Goal: Information Seeking & Learning: Understand process/instructions

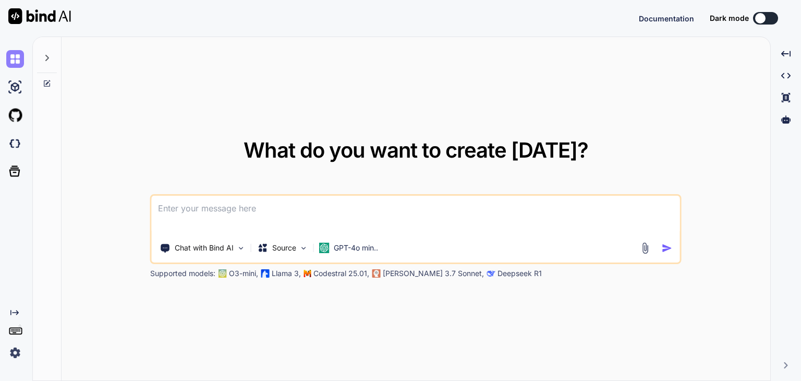
click at [11, 62] on img at bounding box center [15, 59] width 18 height 18
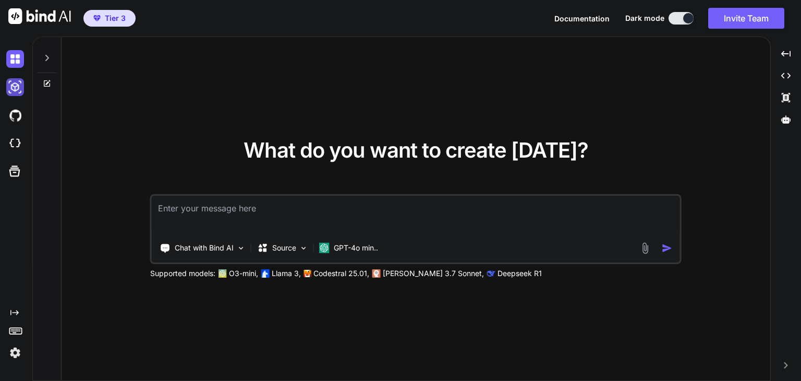
click at [13, 84] on img at bounding box center [15, 87] width 18 height 18
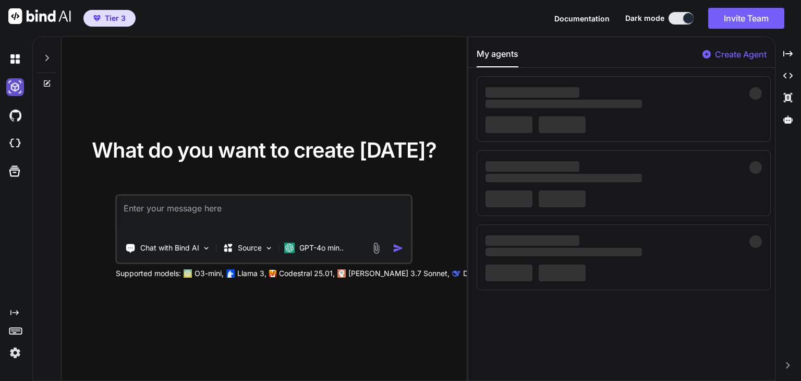
type textarea "x"
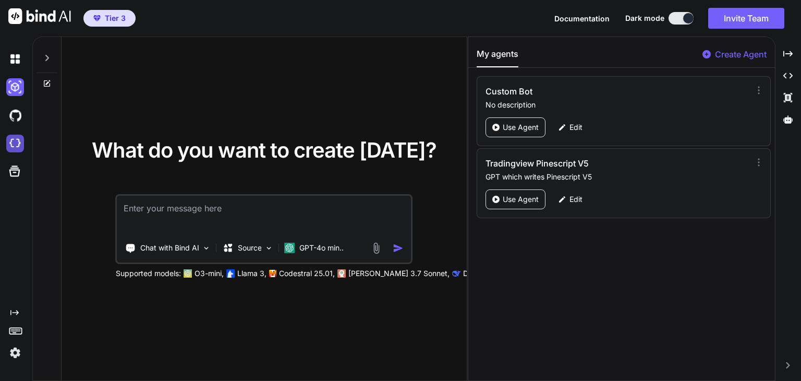
click at [16, 140] on img at bounding box center [15, 144] width 18 height 18
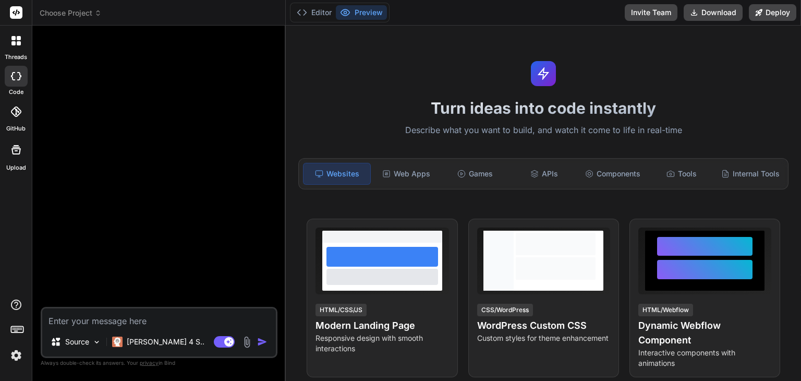
click at [19, 161] on div at bounding box center [16, 149] width 25 height 25
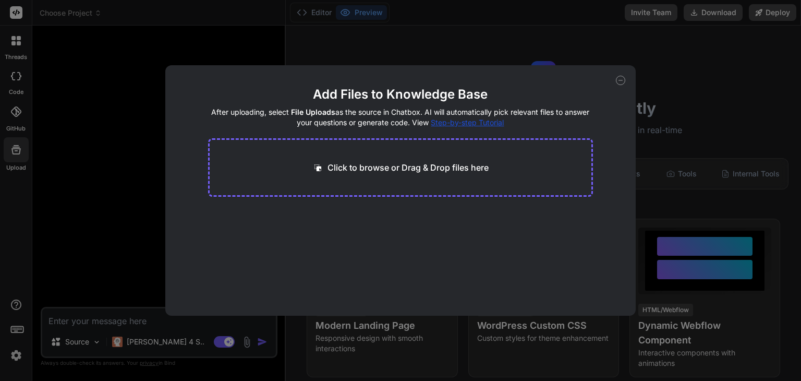
click at [474, 125] on span "Step-by-step Tutorial" at bounding box center [467, 122] width 73 height 9
click at [69, 269] on div "Add Files to Knowledge Base After uploading, select File Uploads as the source …" at bounding box center [400, 190] width 801 height 381
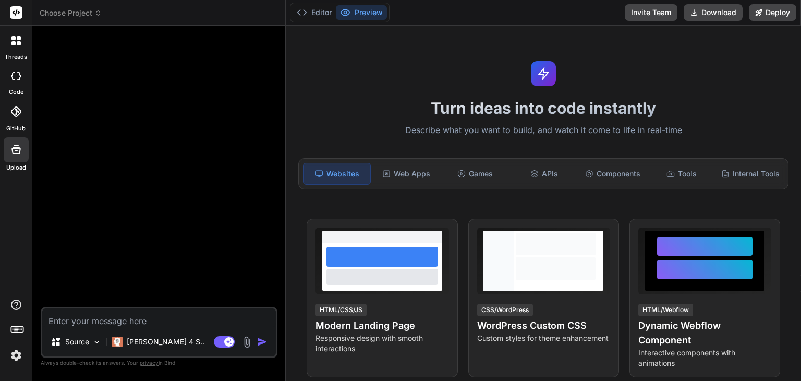
click at [21, 119] on div at bounding box center [16, 111] width 23 height 23
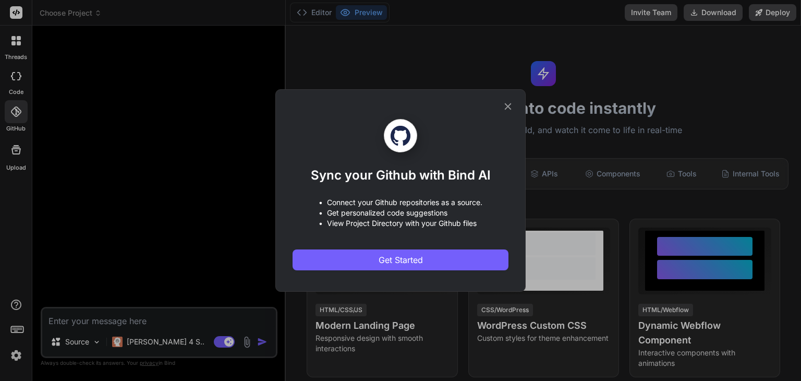
click at [13, 80] on div "Sync your Github with Bind AI • Connect your Github repositories as a source. •…" at bounding box center [400, 190] width 801 height 381
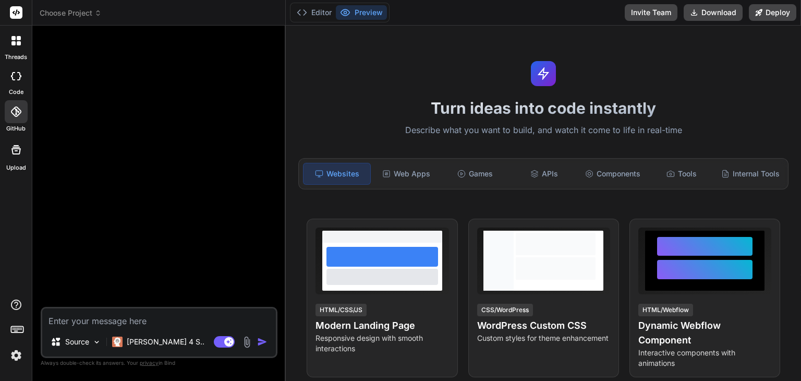
click at [13, 80] on icon at bounding box center [13, 76] width 4 height 8
click at [19, 44] on icon at bounding box center [19, 43] width 4 height 4
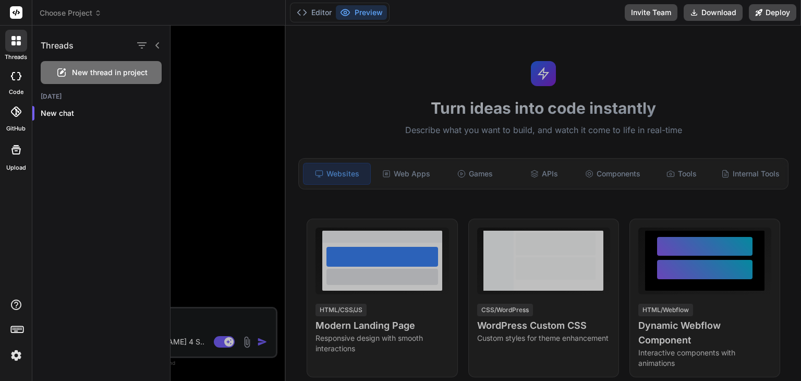
click at [17, 114] on icon at bounding box center [16, 111] width 10 height 10
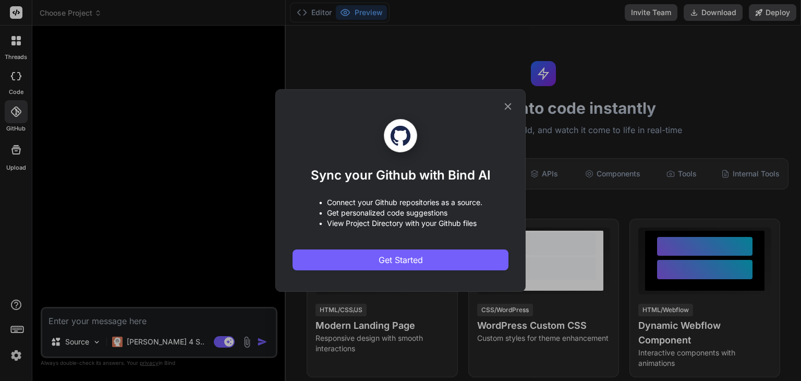
click at [508, 111] on icon at bounding box center [507, 106] width 11 height 11
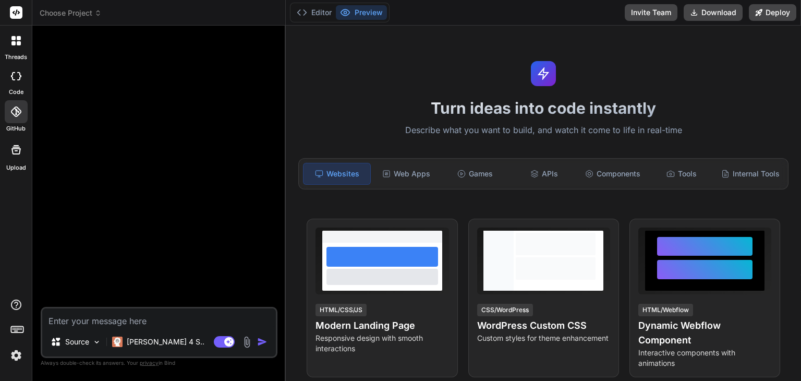
click at [15, 153] on icon at bounding box center [15, 149] width 9 height 9
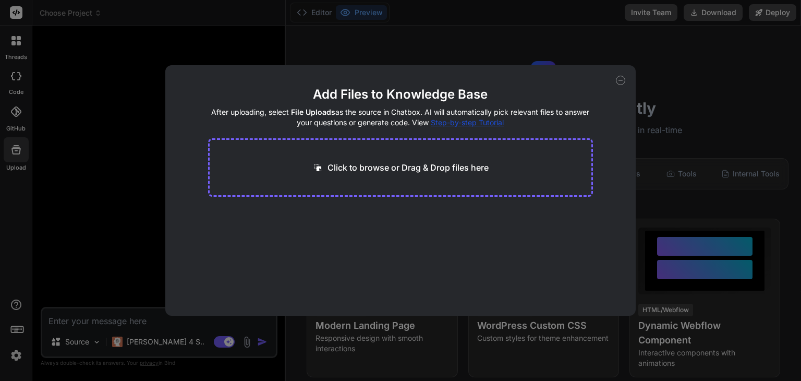
click at [384, 175] on div "Click to browse or Drag & Drop files here" at bounding box center [400, 167] width 385 height 58
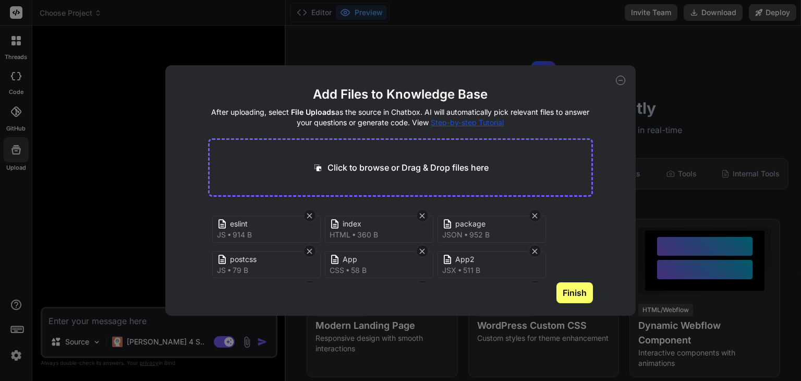
click at [574, 293] on button "Finish" at bounding box center [574, 292] width 37 height 21
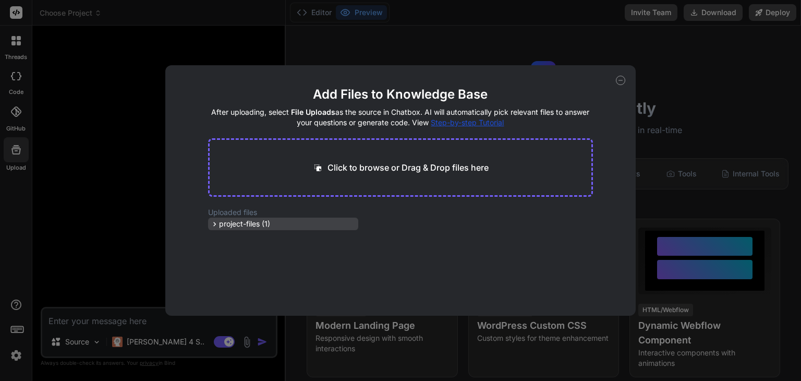
click at [234, 224] on span "project-files (1)" at bounding box center [244, 224] width 51 height 10
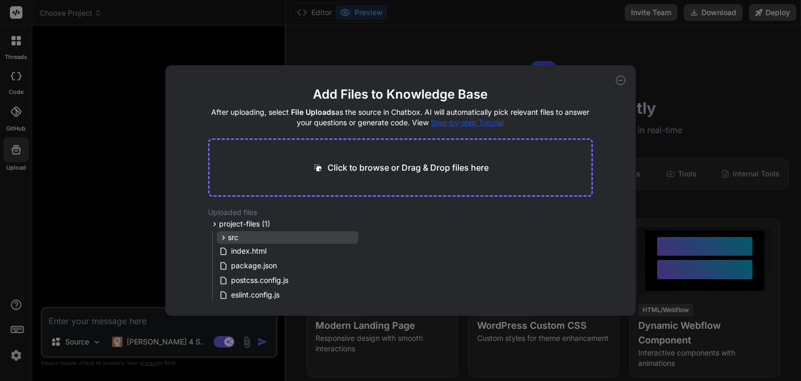
click at [235, 240] on span "src" at bounding box center [233, 237] width 10 height 10
click at [246, 254] on span "components" at bounding box center [258, 251] width 42 height 10
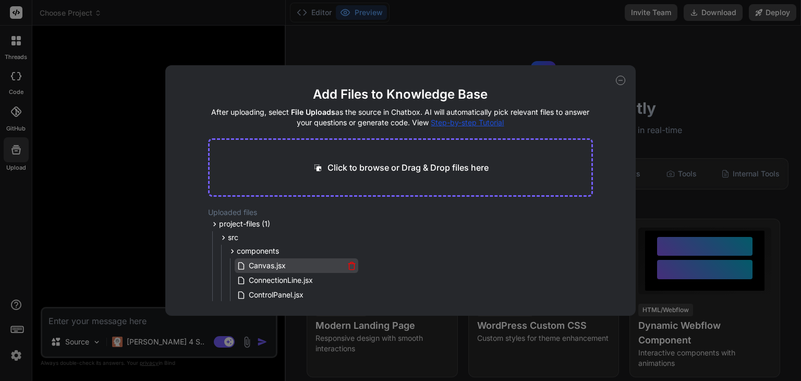
click at [245, 265] on icon at bounding box center [242, 265] width 11 height 9
click at [255, 222] on span "project-files (1)" at bounding box center [244, 224] width 51 height 10
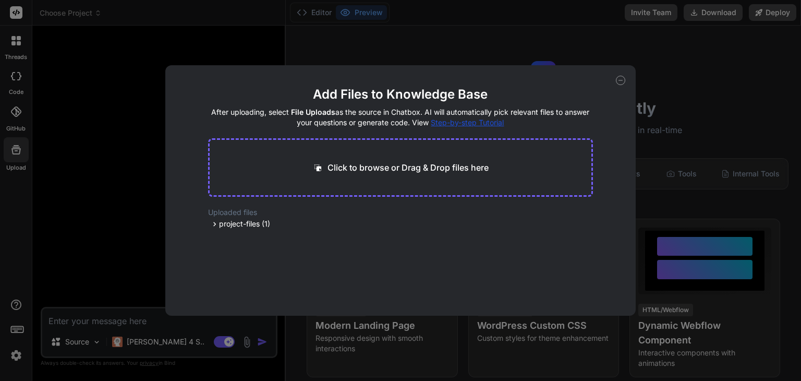
click at [622, 82] on icon at bounding box center [620, 80] width 9 height 9
type textarea "x"
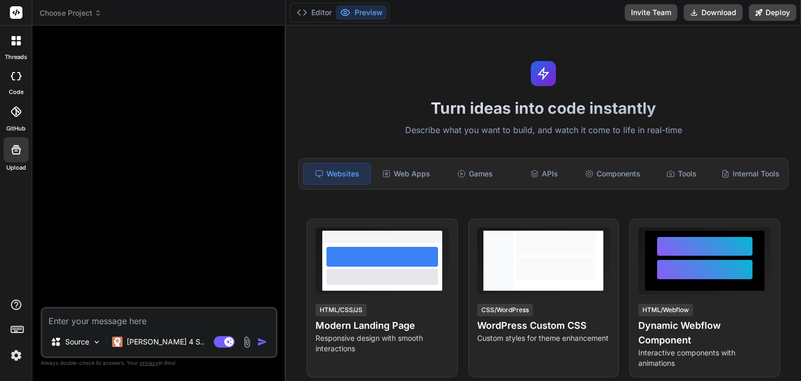
click at [355, 174] on div "Websites" at bounding box center [337, 174] width 68 height 22
click at [216, 319] on textarea at bounding box center [159, 317] width 234 height 19
type textarea "s"
type textarea "x"
type textarea "sh"
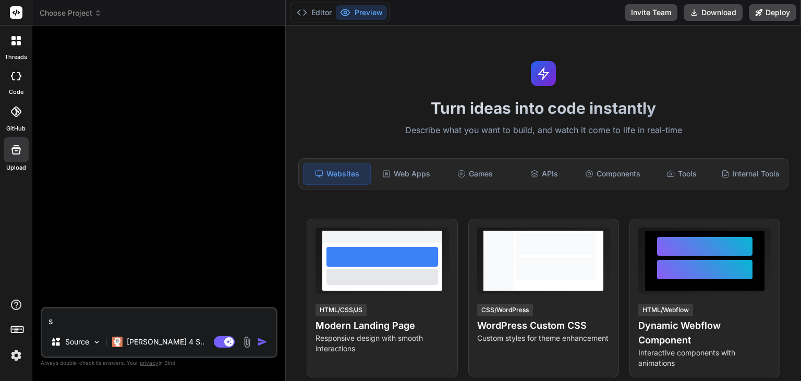
type textarea "x"
type textarea "sho"
type textarea "x"
type textarea "show"
type textarea "x"
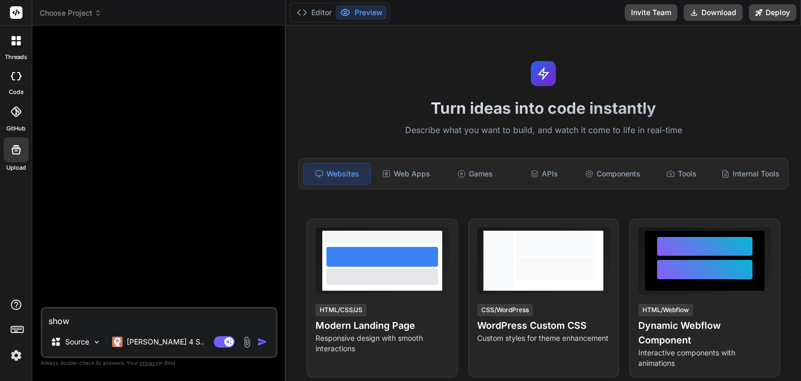
type textarea "show"
type textarea "x"
type textarea "show m"
type textarea "x"
type textarea "show me"
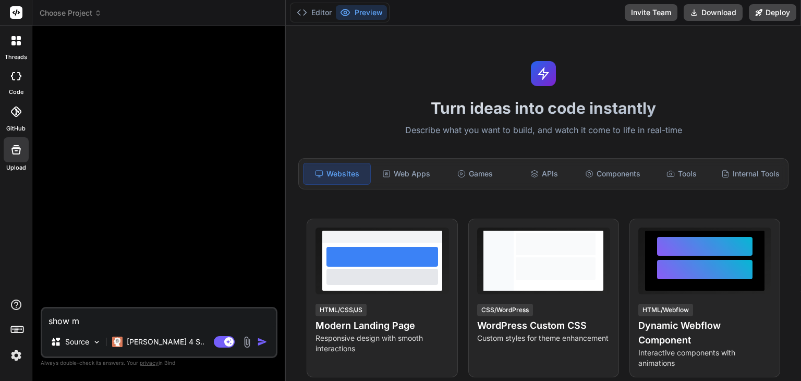
type textarea "x"
type textarea "show me"
type textarea "x"
type textarea "show me t"
type textarea "x"
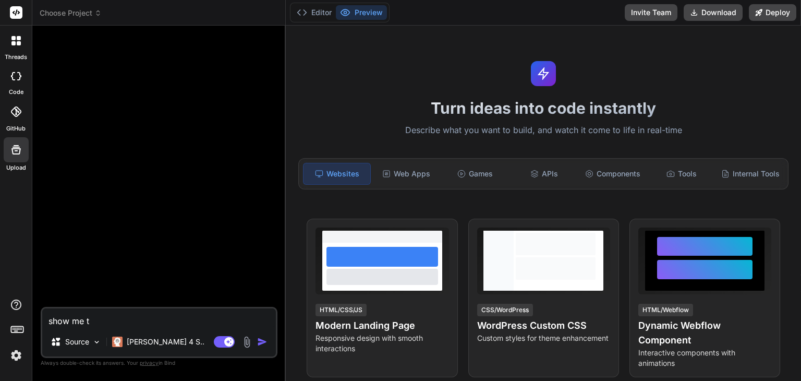
type textarea "show me th"
type textarea "x"
type textarea "show me thi"
type textarea "x"
type textarea "show me this"
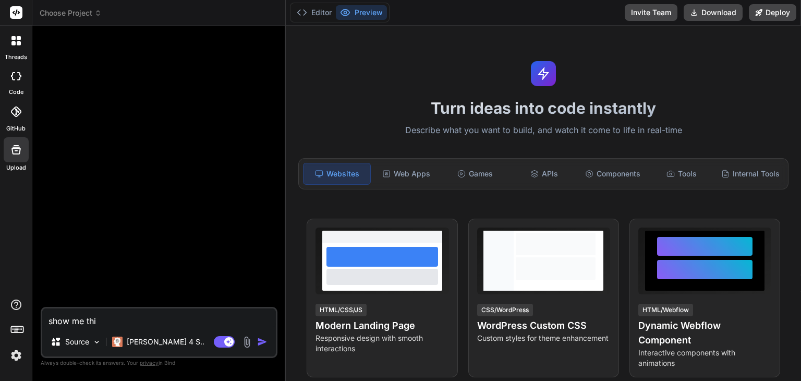
type textarea "x"
type textarea "show me this"
type textarea "x"
type textarea "show me this s"
type textarea "x"
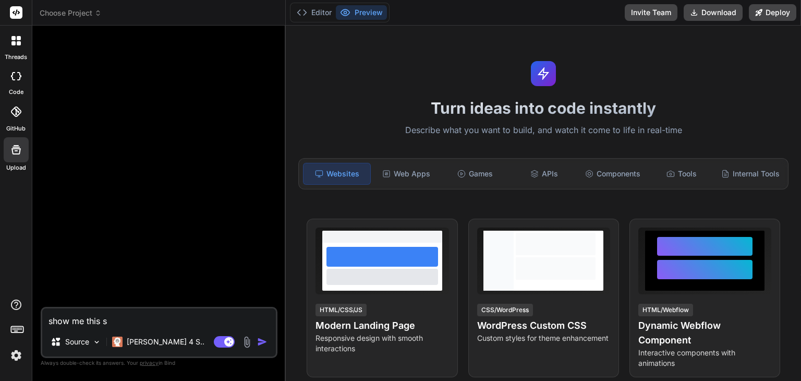
type textarea "show me this si"
type textarea "x"
type textarea "show me this sit"
type textarea "x"
type textarea "show me this site"
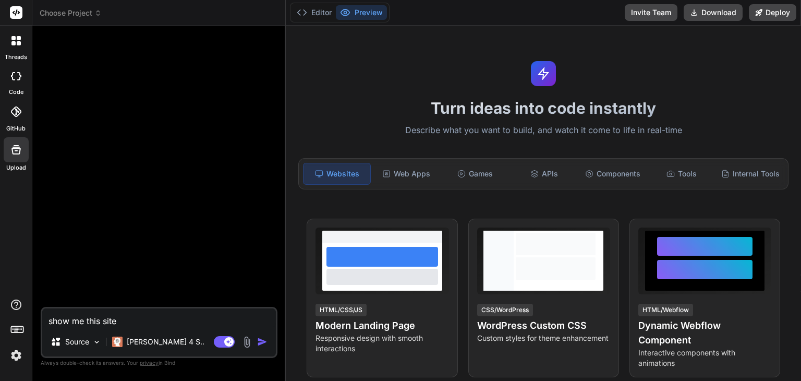
type textarea "x"
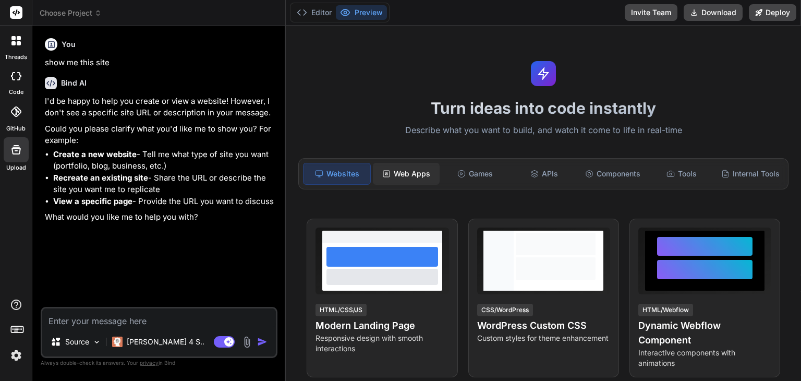
click at [415, 175] on div "Web Apps" at bounding box center [406, 174] width 67 height 22
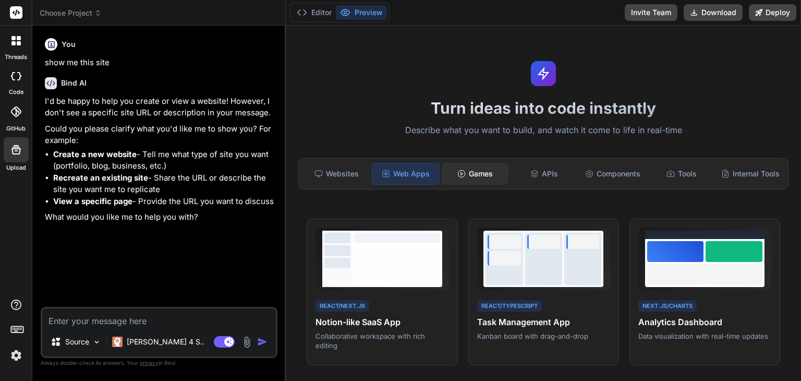
click at [464, 172] on div "Games" at bounding box center [475, 174] width 67 height 22
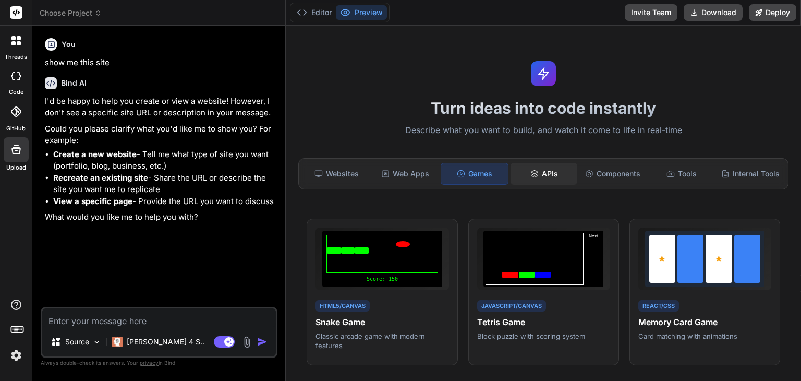
click at [531, 170] on icon at bounding box center [534, 172] width 7 height 4
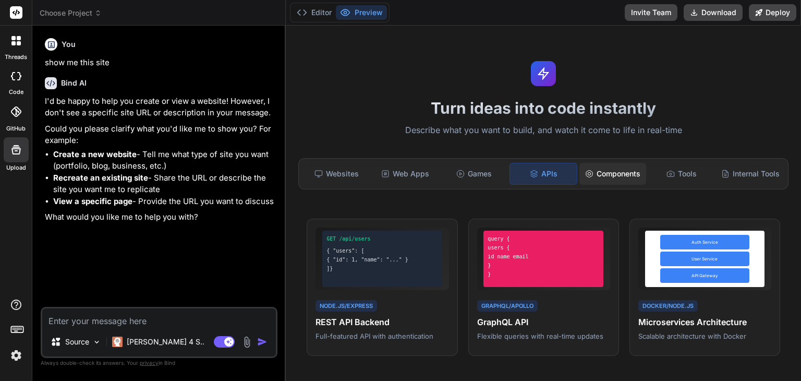
drag, startPoint x: 599, startPoint y: 179, endPoint x: 617, endPoint y: 176, distance: 19.0
click at [600, 179] on div "Components" at bounding box center [612, 174] width 67 height 22
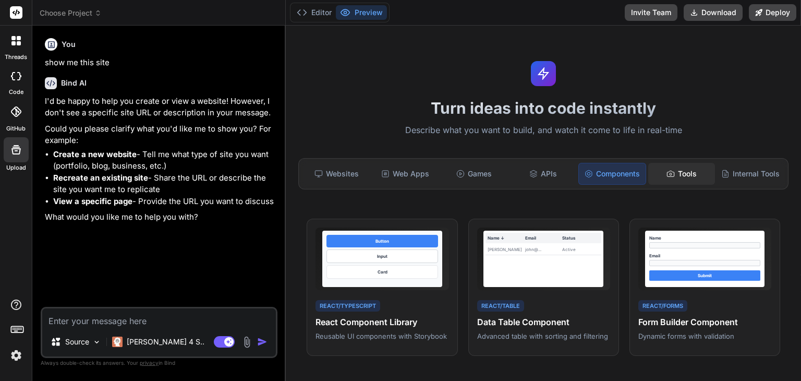
click at [668, 174] on div "Tools" at bounding box center [681, 174] width 67 height 22
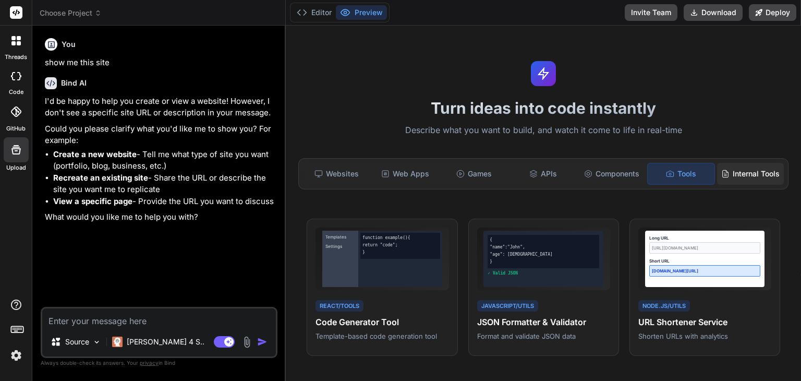
click at [738, 168] on div "Internal Tools" at bounding box center [750, 174] width 67 height 22
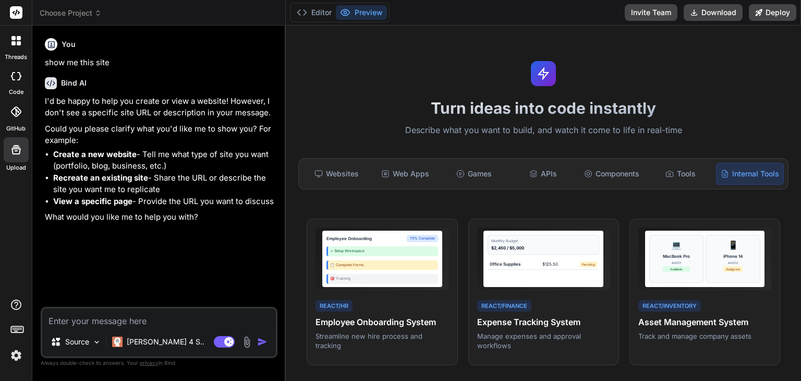
click at [362, 184] on div "Websites Web Apps Games APIs Components Tools Internal Tools" at bounding box center [543, 173] width 490 height 31
click at [351, 183] on div "Websites" at bounding box center [336, 174] width 67 height 22
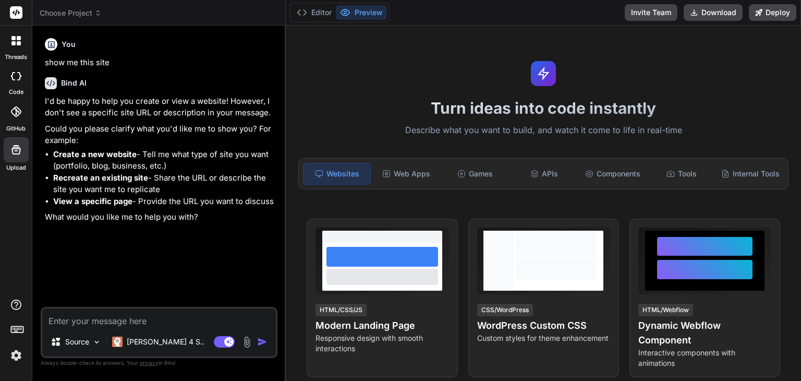
click at [19, 123] on div "GitHub" at bounding box center [16, 114] width 32 height 37
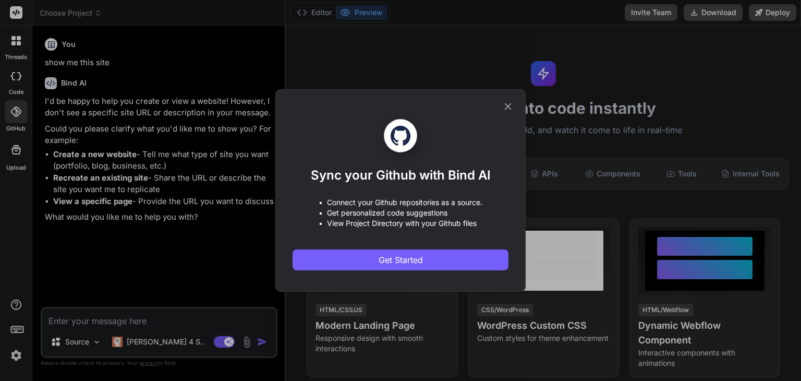
click at [510, 101] on icon at bounding box center [507, 106] width 11 height 11
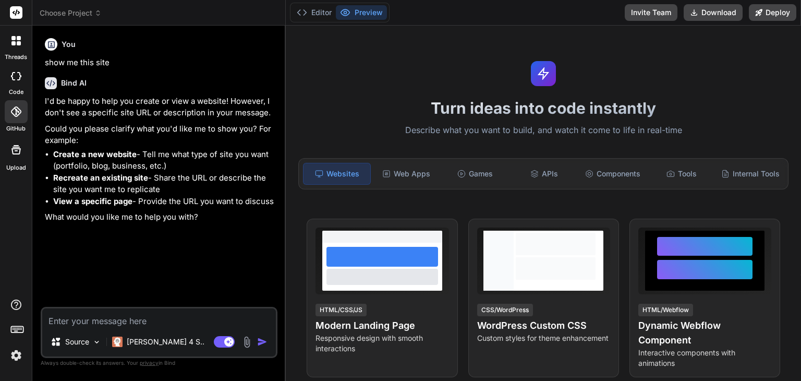
click at [22, 83] on div at bounding box center [16, 76] width 23 height 21
type textarea "x"
click at [173, 320] on textarea at bounding box center [159, 317] width 234 height 19
type textarea "t"
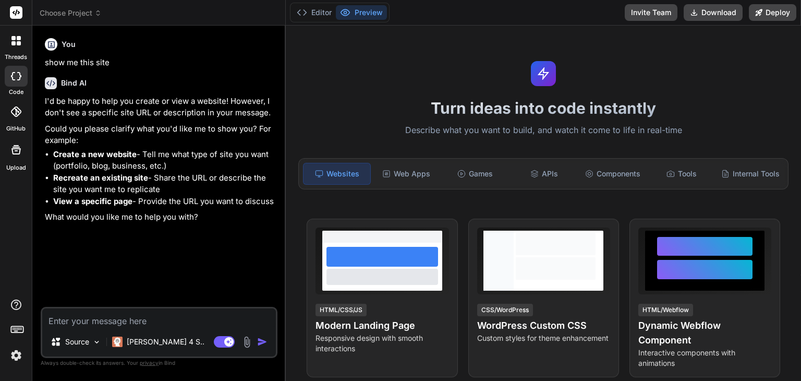
type textarea "x"
type textarea "th"
type textarea "x"
type textarea "the"
type textarea "x"
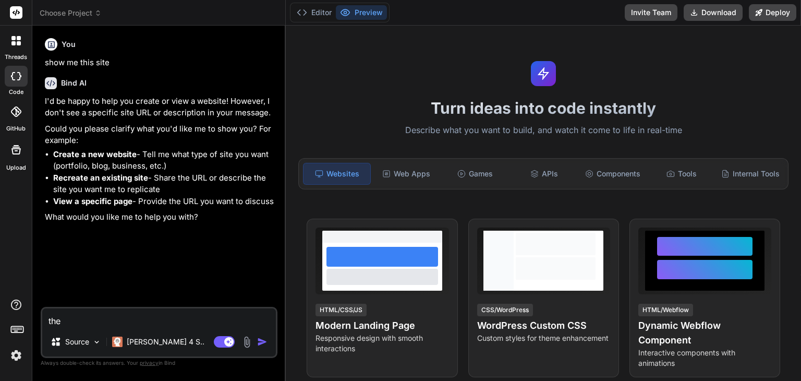
type textarea "the"
type textarea "x"
type textarea "the o"
type textarea "x"
type textarea "the on"
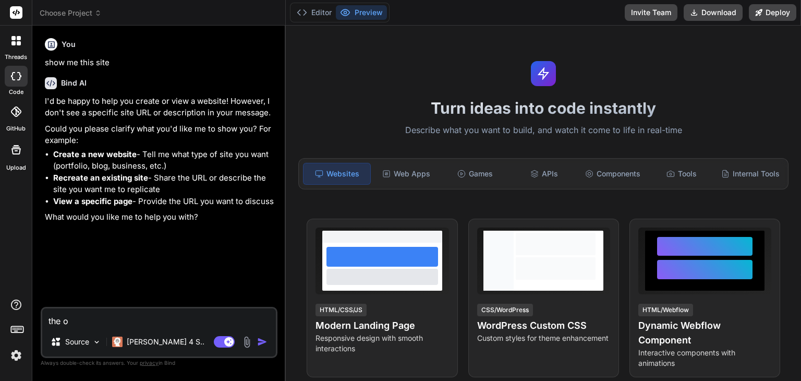
type textarea "x"
type textarea "the one"
type textarea "x"
type textarea "the one"
type textarea "x"
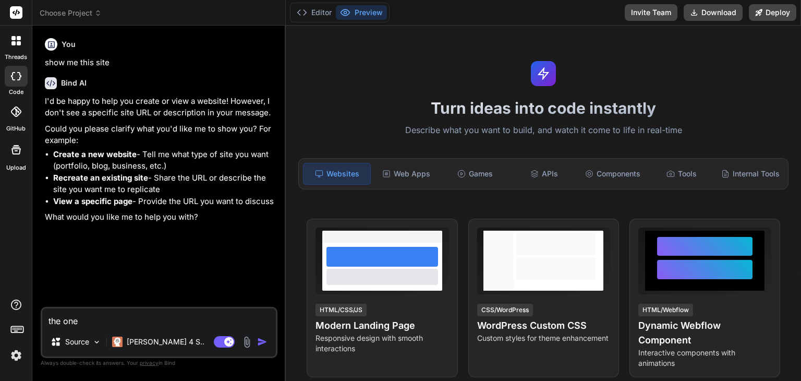
type textarea "the one I"
type textarea "x"
type textarea "the one I"
type textarea "x"
type textarea "the one I u"
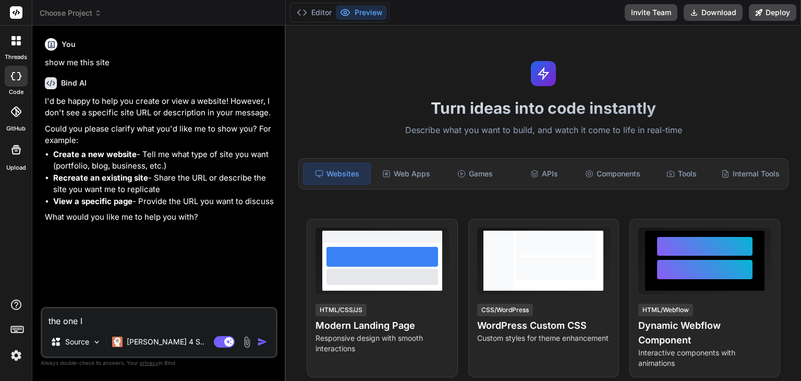
type textarea "x"
type textarea "the one I up"
type textarea "x"
type textarea "the one I upl"
type textarea "x"
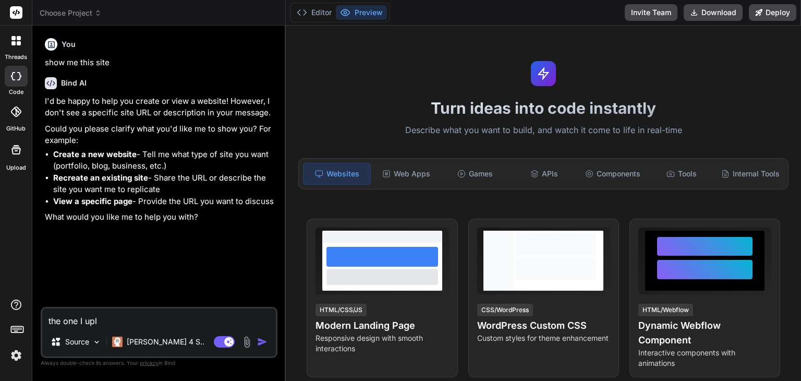
type textarea "the one I uplo"
type textarea "x"
type textarea "the one I uploa"
type textarea "x"
type textarea "the one I upload"
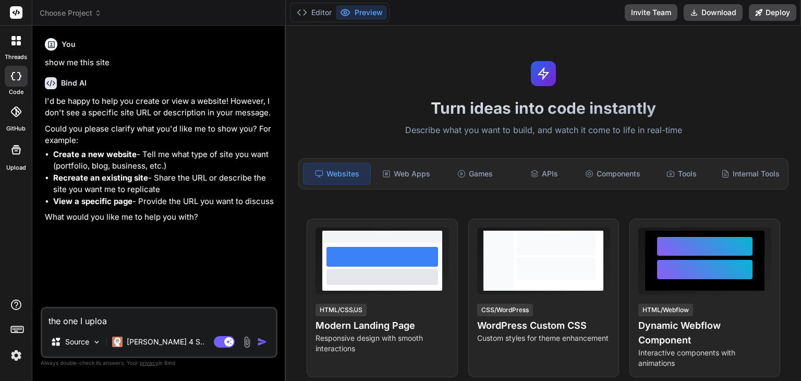
type textarea "x"
type textarea "the one I uploade"
type textarea "x"
type textarea "the one I uploaded"
type textarea "x"
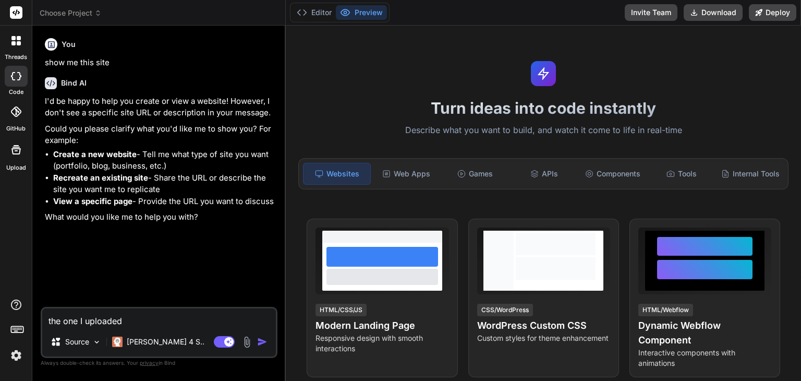
type textarea "the one I uploaded,"
type textarea "x"
type textarea "the one I uploaded,"
type textarea "x"
type textarea "the one I uploaded, d"
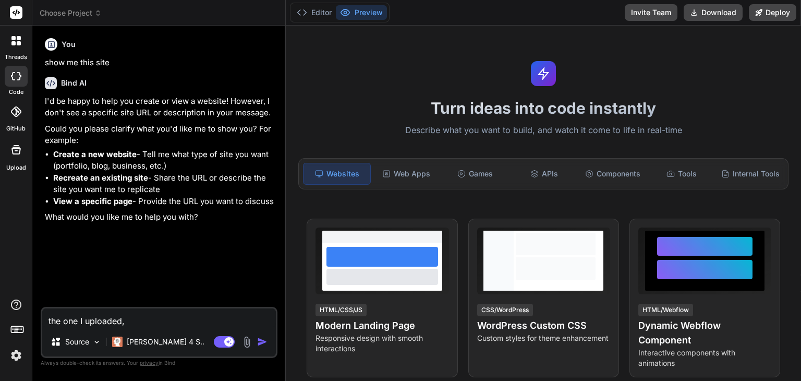
type textarea "x"
type textarea "the one I uploaded, di"
type textarea "x"
type textarea "the one I uploaded, dis"
type textarea "x"
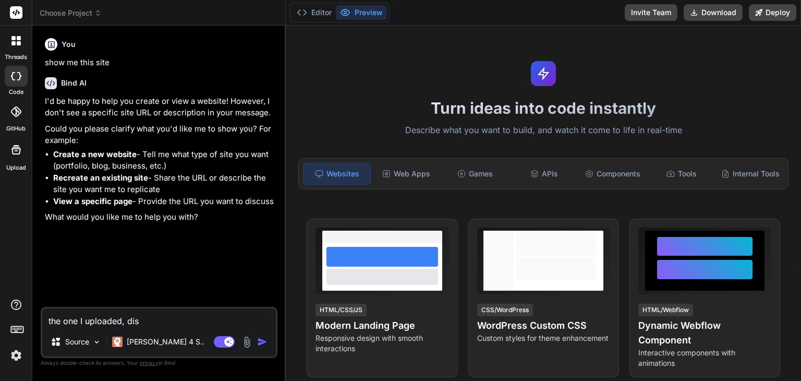
type textarea "the one I uploaded, disp"
type textarea "x"
type textarea "the one I uploaded, displ"
type textarea "x"
type textarea "the one I uploaded, displa"
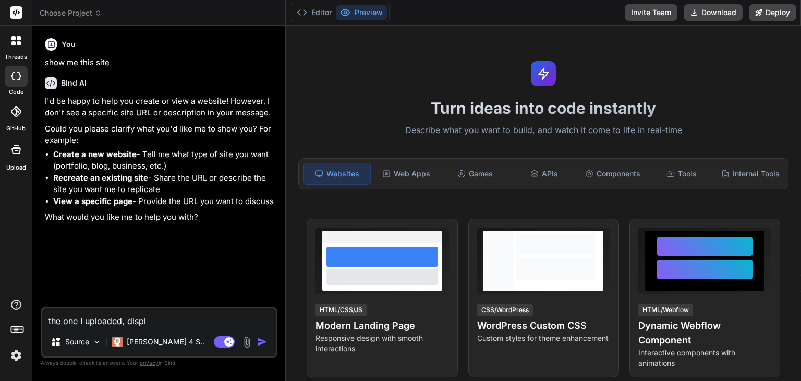
type textarea "x"
type textarea "the one I uploaded, display"
type textarea "x"
type textarea "the one I uploaded, display"
type textarea "x"
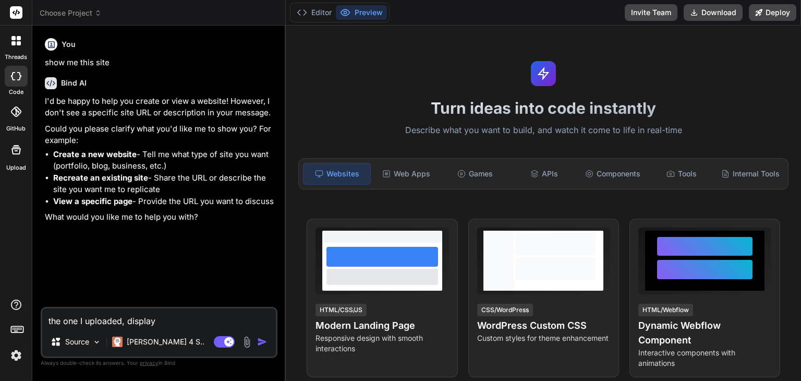
type textarea "the one I uploaded, display i"
type textarea "x"
type textarea "the one I uploaded, display it"
type textarea "x"
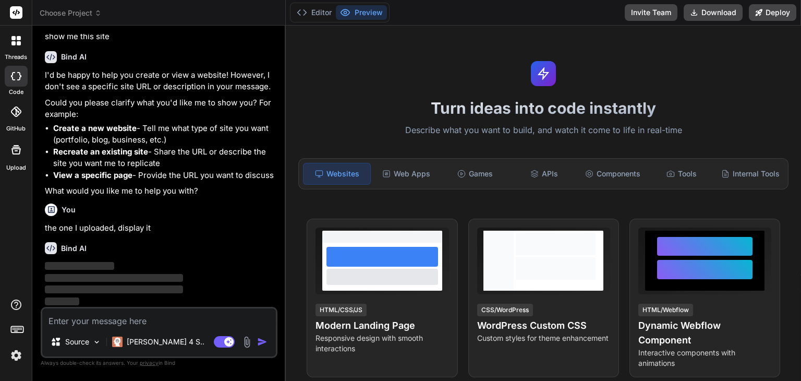
scroll to position [26, 0]
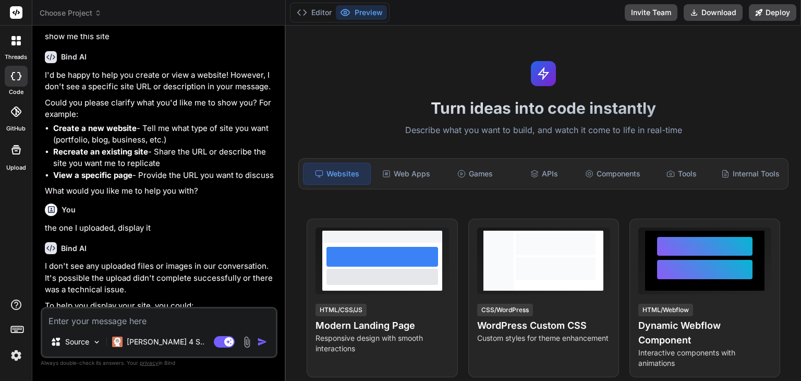
click at [11, 153] on icon at bounding box center [16, 149] width 13 height 13
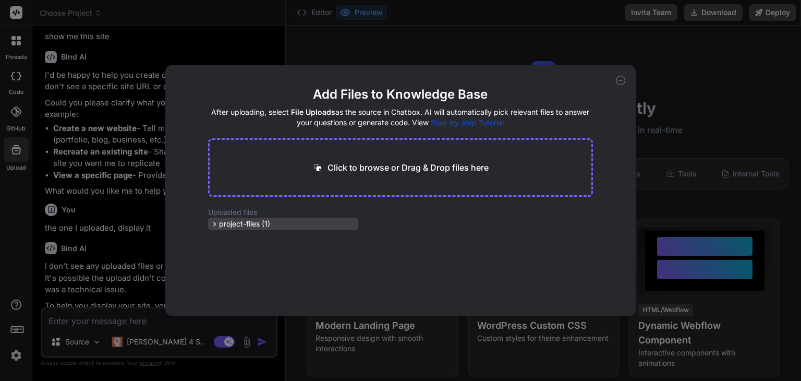
click at [211, 227] on icon at bounding box center [214, 224] width 9 height 9
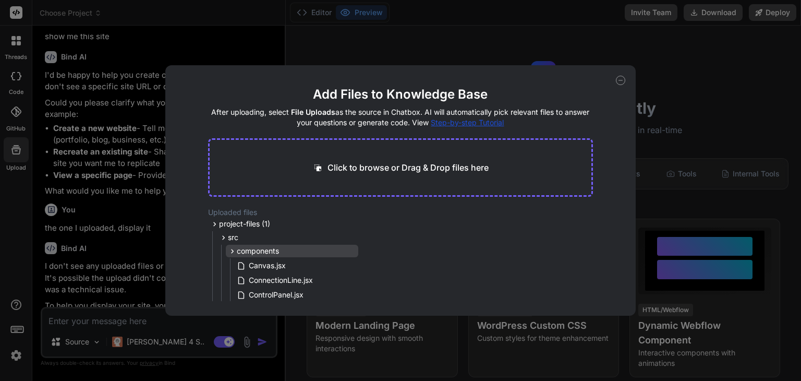
drag, startPoint x: 234, startPoint y: 236, endPoint x: 230, endPoint y: 251, distance: 15.7
click at [230, 251] on icon at bounding box center [232, 251] width 9 height 9
click at [236, 238] on span "src" at bounding box center [233, 237] width 10 height 10
click at [242, 253] on span "index.html" at bounding box center [249, 251] width 38 height 13
click at [127, 317] on div "Add Files to Knowledge Base After uploading, select File Uploads as the source …" at bounding box center [400, 190] width 801 height 381
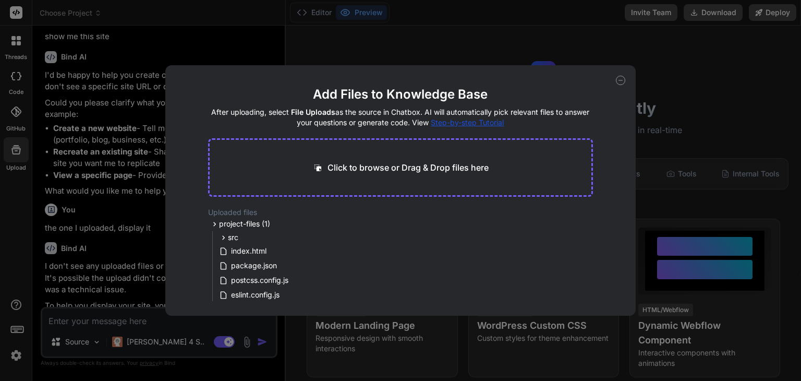
type textarea "x"
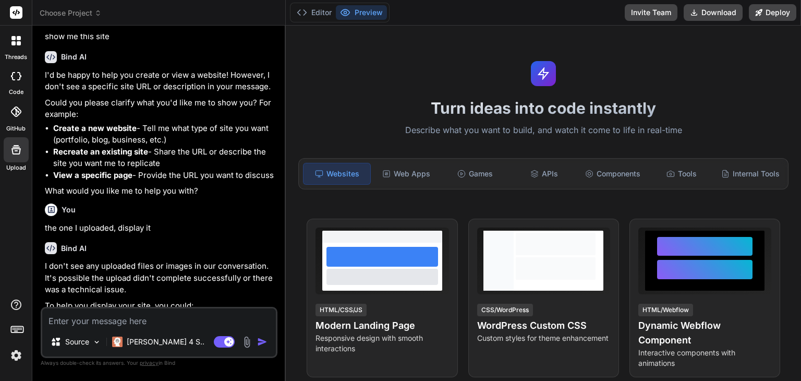
click at [134, 320] on textarea at bounding box center [159, 317] width 234 height 19
type textarea "h"
type textarea "x"
type textarea "ho"
type textarea "x"
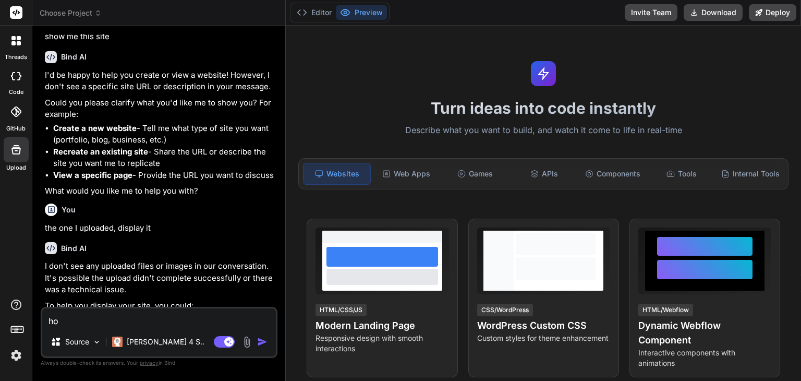
type textarea "how"
type textarea "x"
type textarea "how"
type textarea "x"
type textarea "how d"
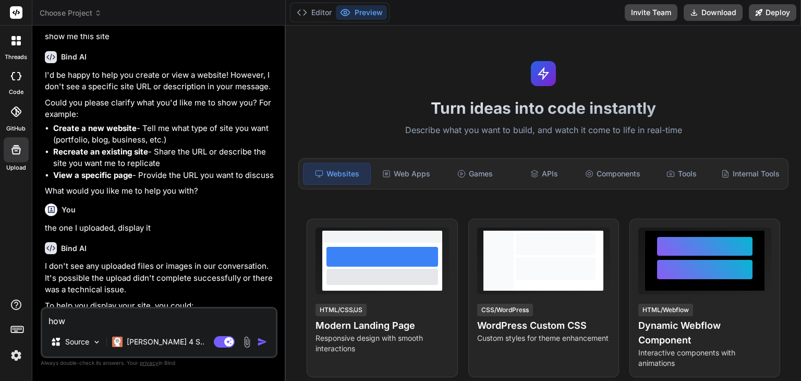
type textarea "x"
type textarea "how do"
type textarea "x"
type textarea "how do"
type textarea "x"
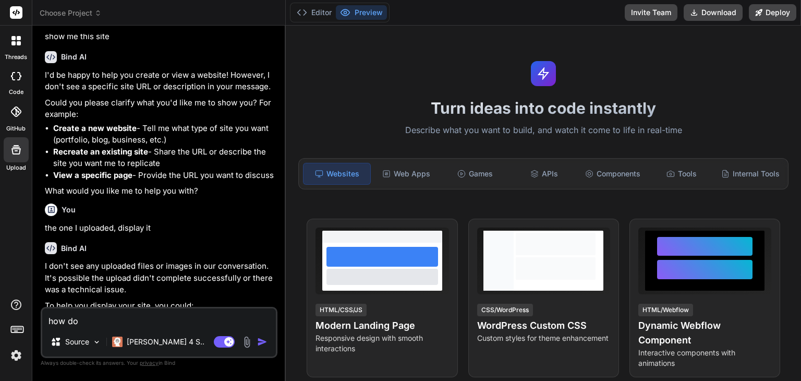
type textarea "how do I"
type textarea "x"
type textarea "how do I"
type textarea "x"
type textarea "how do I r"
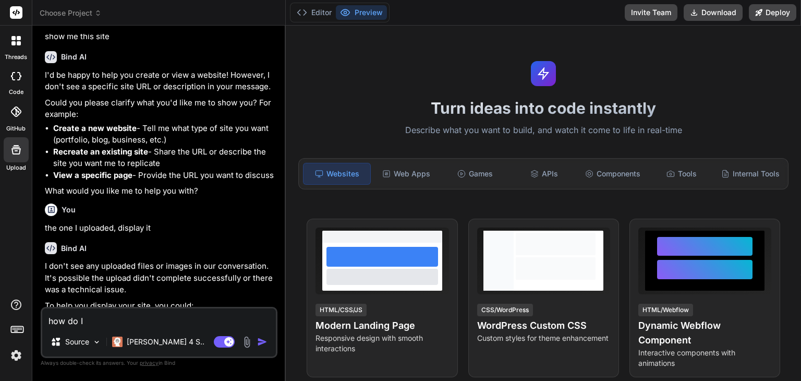
type textarea "x"
type textarea "how do I ru"
type textarea "x"
type textarea "how do I run"
type textarea "x"
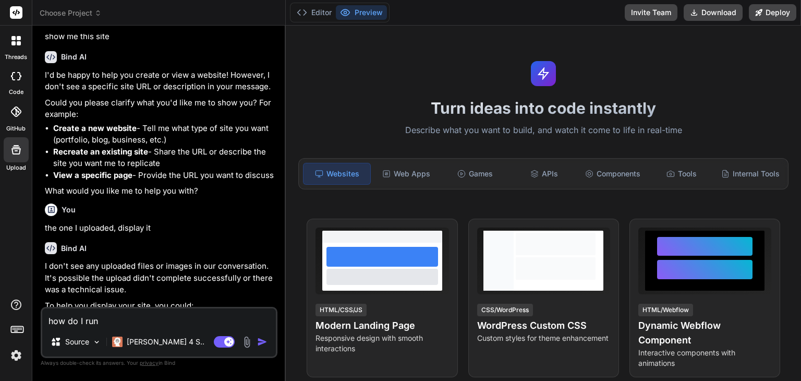
type textarea "how do I run"
type textarea "x"
type textarea "how do I run t"
type textarea "x"
type textarea "how do I run th"
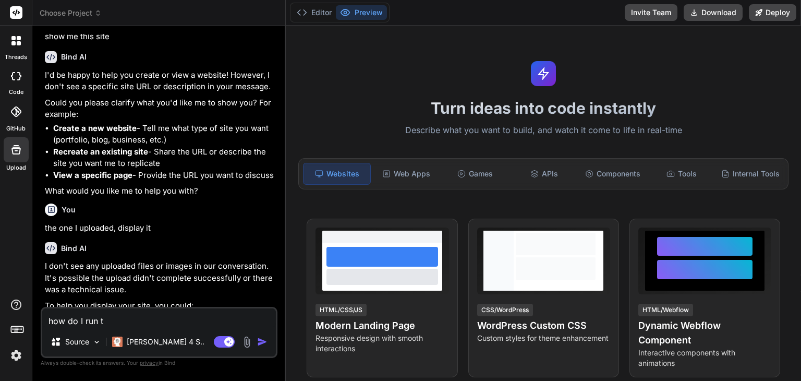
type textarea "x"
type textarea "how do I run the"
type textarea "x"
type textarea "how do I run the"
type textarea "x"
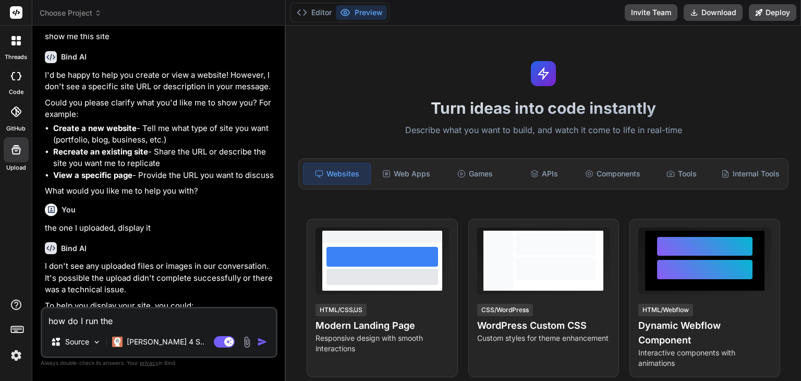
type textarea "how do I run the i"
type textarea "x"
type textarea "how do I run the in"
type textarea "x"
type textarea "how do I run the ind"
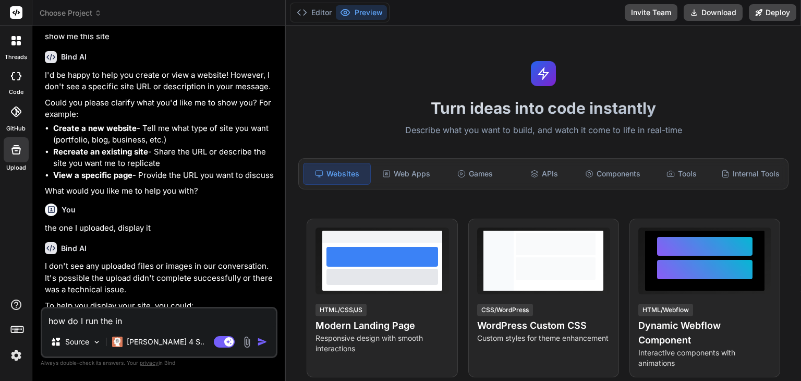
type textarea "x"
type textarea "how do I run the [GEOGRAPHIC_DATA]"
type textarea "x"
type textarea "how do I run the indes"
type textarea "x"
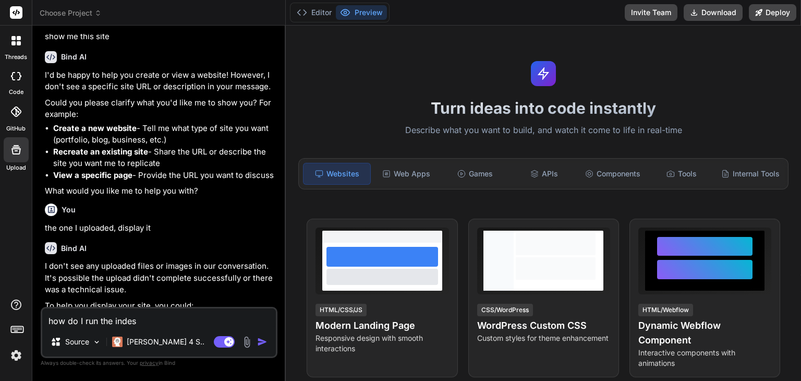
type textarea "how do I run the [GEOGRAPHIC_DATA]"
type textarea "x"
type textarea "how do I run the index"
type textarea "x"
type textarea "how do I run the index?"
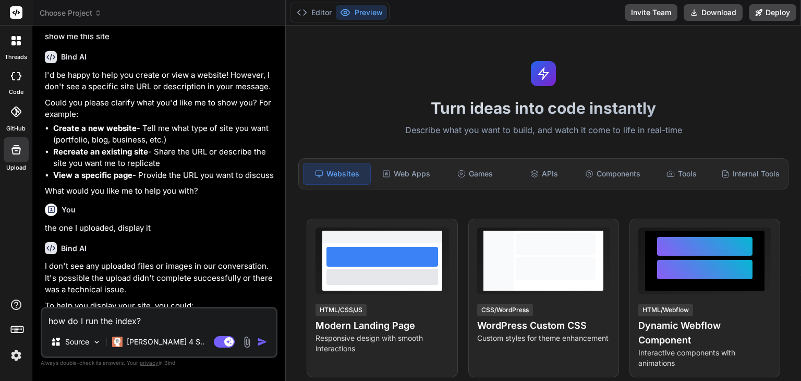
type textarea "x"
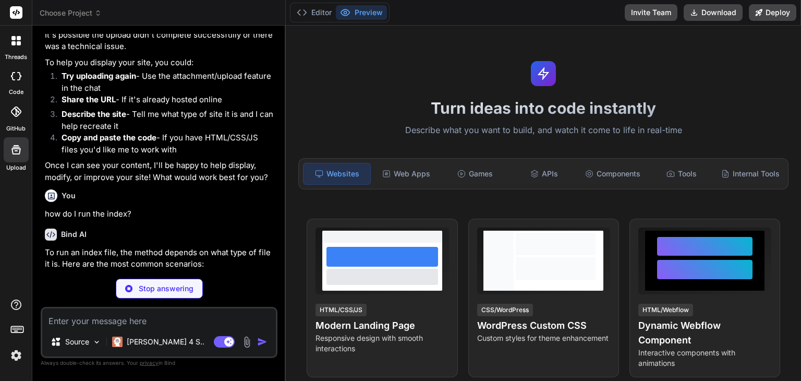
scroll to position [359, 0]
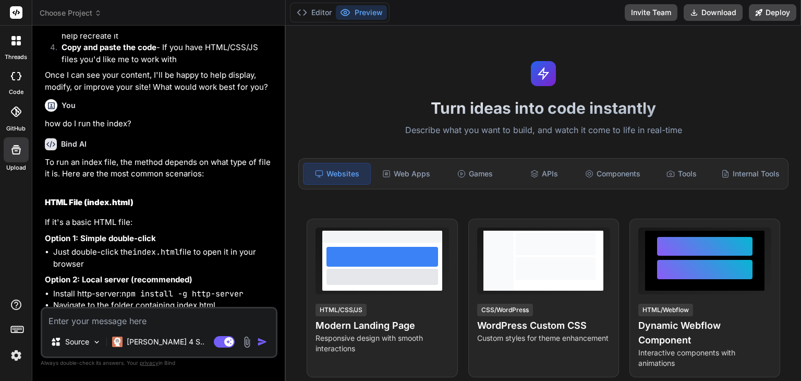
type textarea "x"
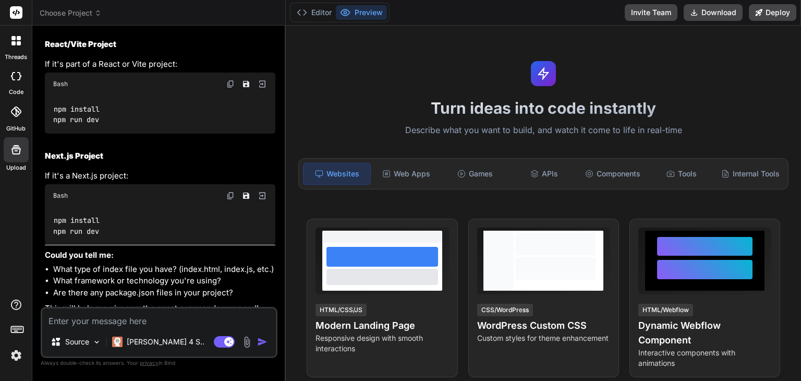
scroll to position [782, 0]
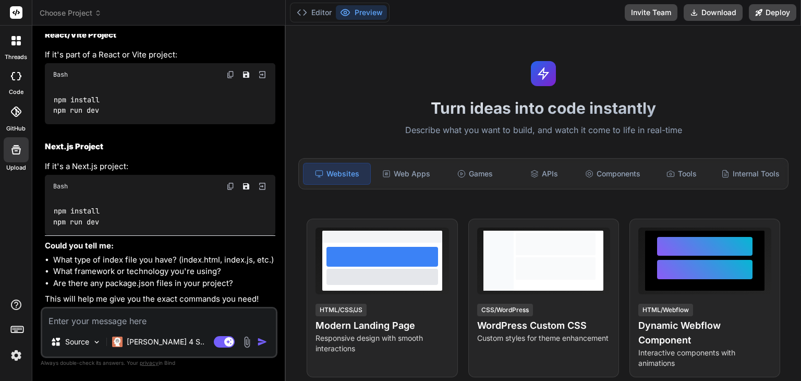
click at [207, 318] on textarea at bounding box center [159, 317] width 234 height 19
type textarea "d"
type textarea "x"
type textarea "do"
type textarea "x"
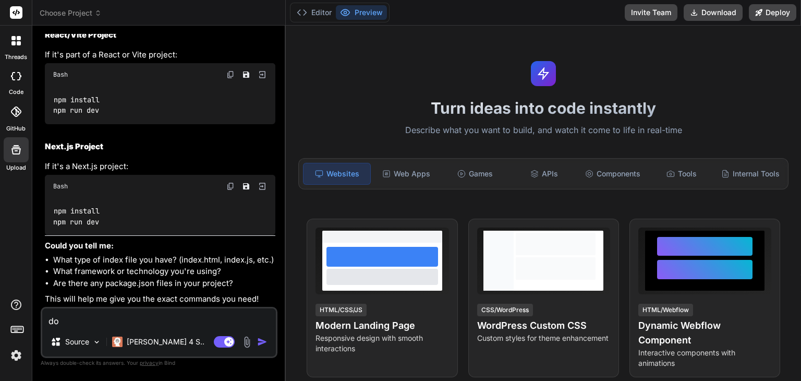
type textarea "do"
type textarea "x"
type textarea "do a"
type textarea "x"
type textarea "do al"
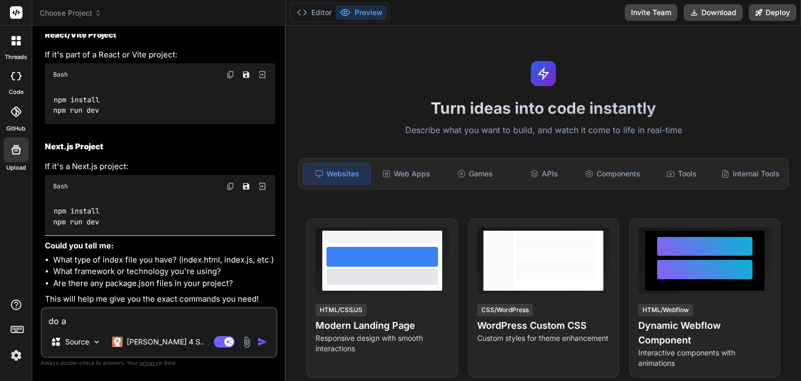
type textarea "x"
type textarea "do all"
type textarea "x"
type textarea "do all"
type textarea "x"
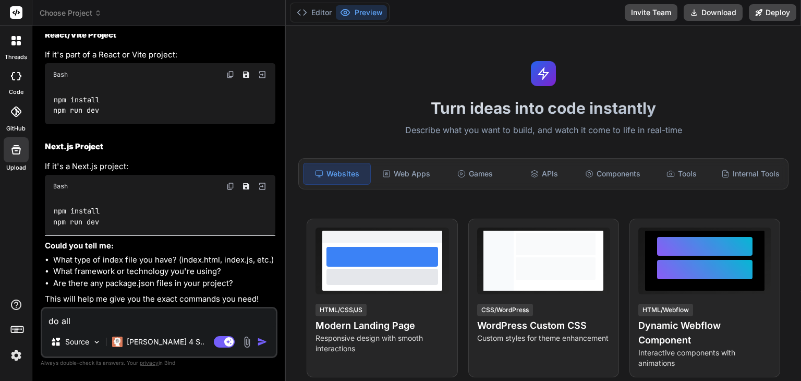
type textarea "do all t"
type textarea "x"
type textarea "do all th"
type textarea "x"
type textarea "do all tha"
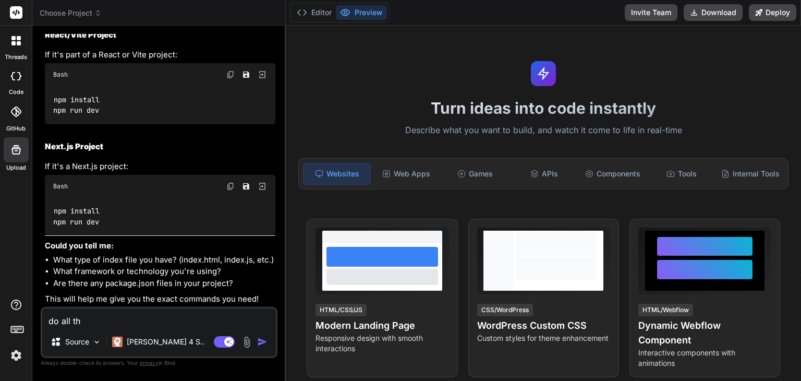
type textarea "x"
type textarea "do all that"
type textarea "x"
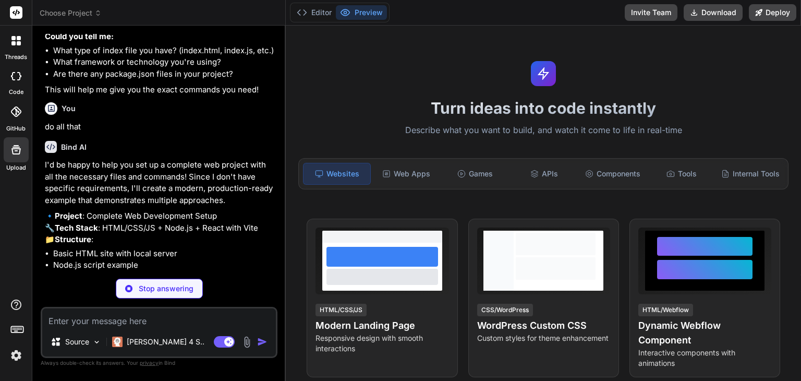
scroll to position [1032, 0]
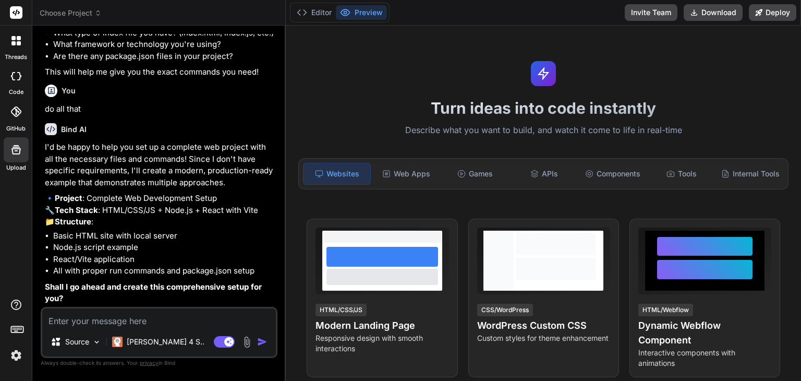
click at [23, 117] on div at bounding box center [16, 111] width 23 height 23
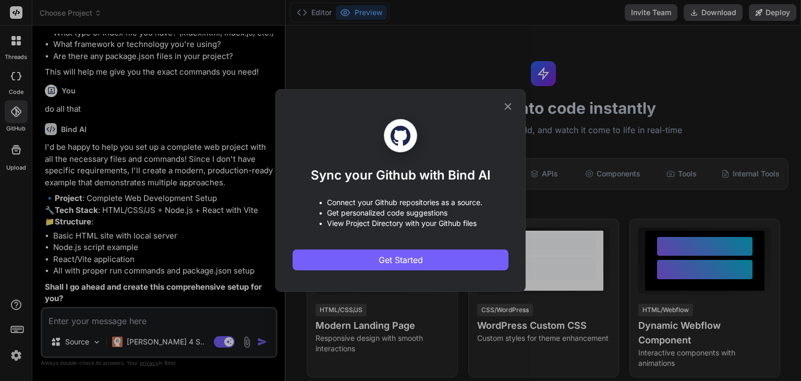
click at [512, 108] on icon at bounding box center [507, 106] width 11 height 11
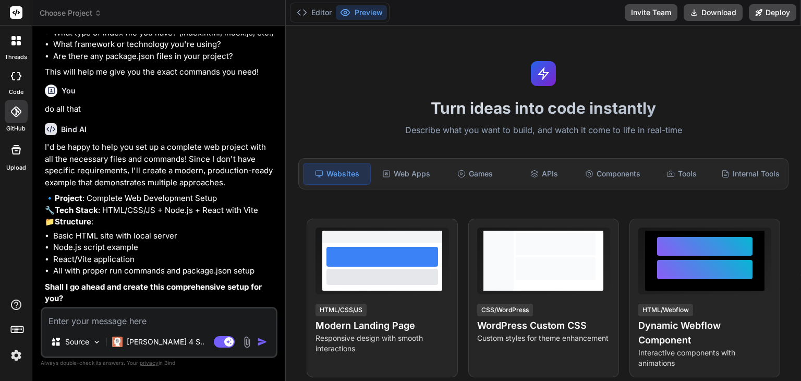
click at [14, 83] on div at bounding box center [16, 76] width 23 height 21
type textarea "x"
click at [15, 56] on label "threads" at bounding box center [16, 57] width 22 height 9
